Goal: Information Seeking & Learning: Learn about a topic

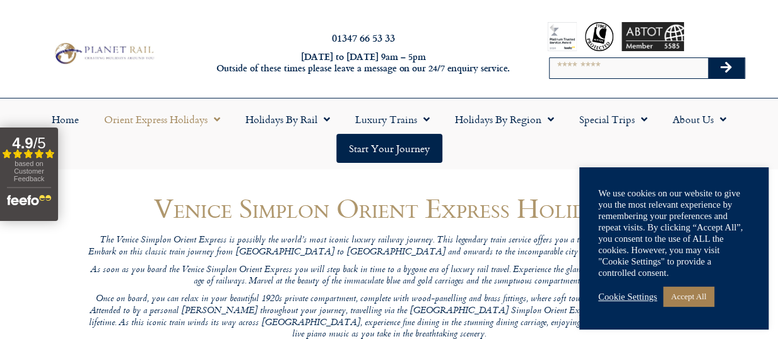
click at [622, 297] on link "Cookie Settings" at bounding box center [627, 296] width 59 height 11
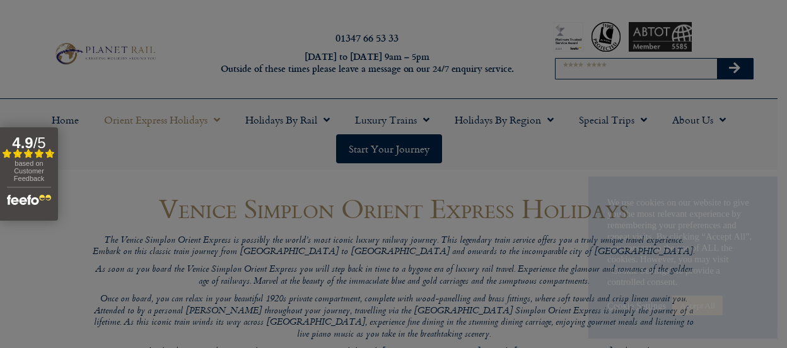
click at [555, 327] on link "SAVE & ACCEPT" at bounding box center [538, 326] width 91 height 23
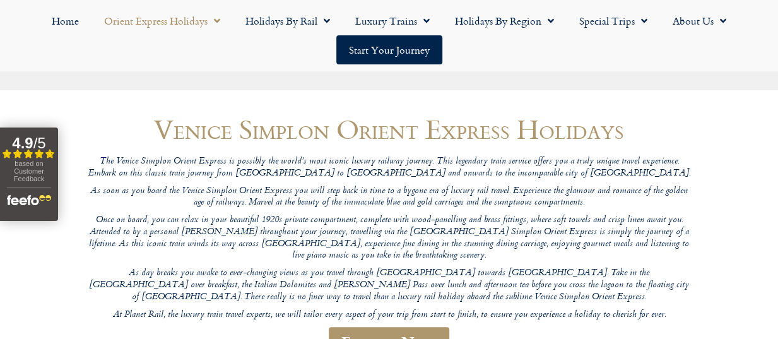
scroll to position [154, 0]
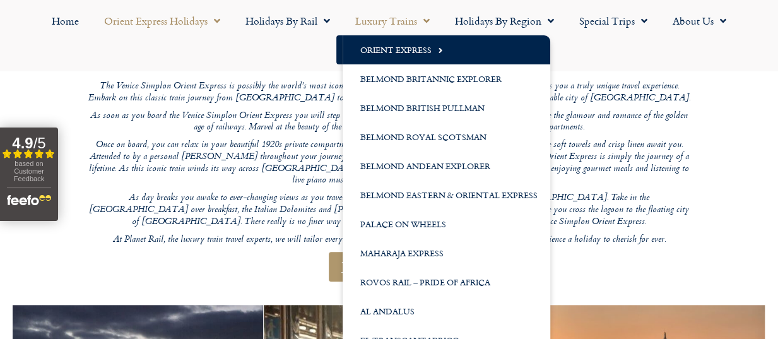
click at [407, 21] on link "Luxury Trains" at bounding box center [393, 20] width 100 height 29
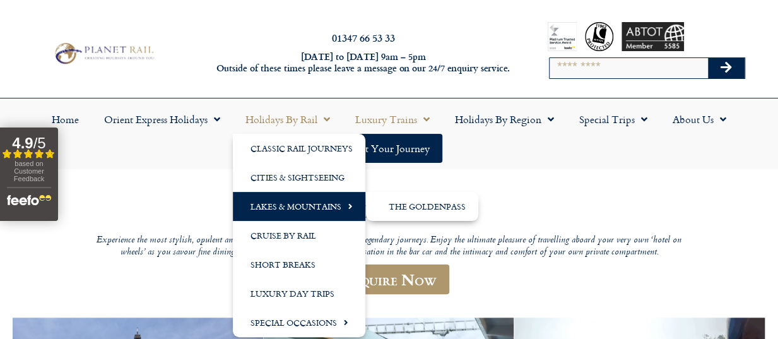
click at [280, 206] on link "Lakes & Mountains" at bounding box center [299, 206] width 132 height 29
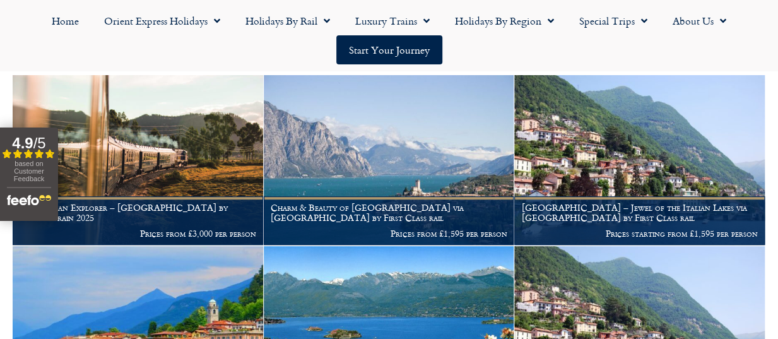
scroll to position [248, 0]
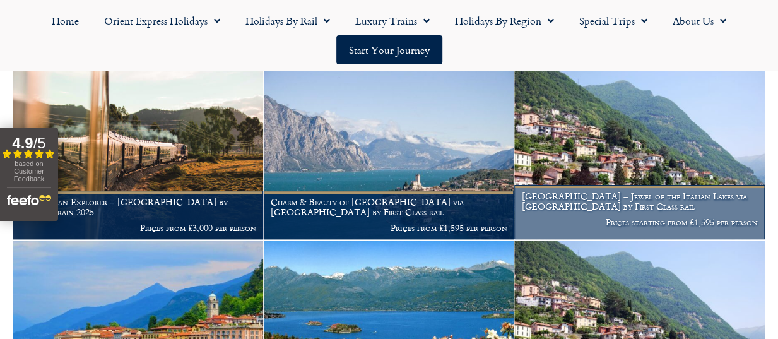
click at [593, 199] on h1 "Lake Como – Jewel of the Italian Lakes via Locarno by First Class rail" at bounding box center [639, 201] width 237 height 20
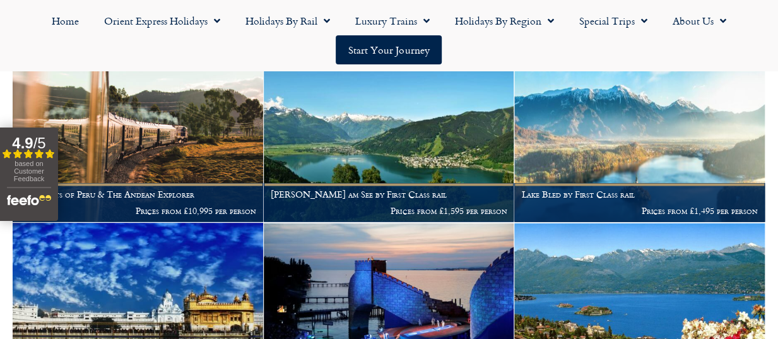
scroll to position [1072, 0]
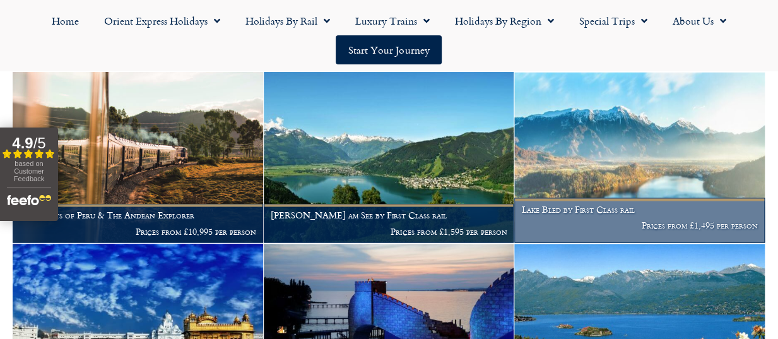
click at [658, 196] on img at bounding box center [639, 157] width 250 height 170
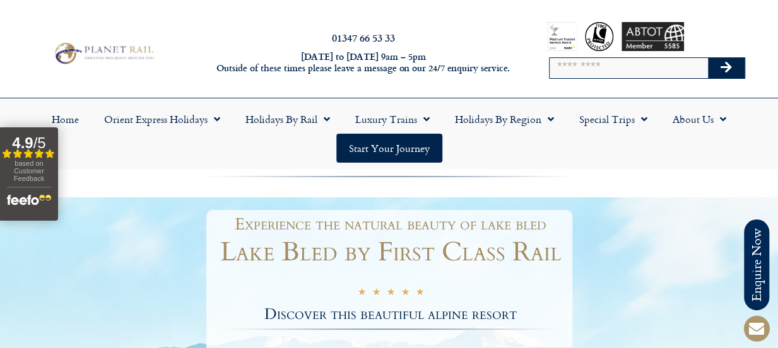
click at [708, 9] on header "01347 66 53 33 [DATE] to [DATE] 9am – 5pm Outside of these times please leave a…" at bounding box center [389, 85] width 778 height 170
